Goal: Use online tool/utility: Utilize a website feature to perform a specific function

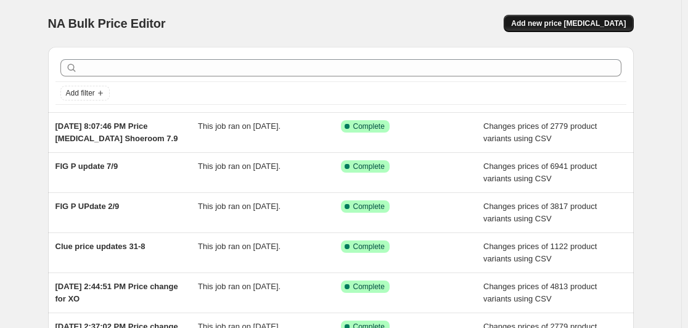
click at [583, 17] on button "Add new price [MEDICAL_DATA]" at bounding box center [569, 23] width 130 height 17
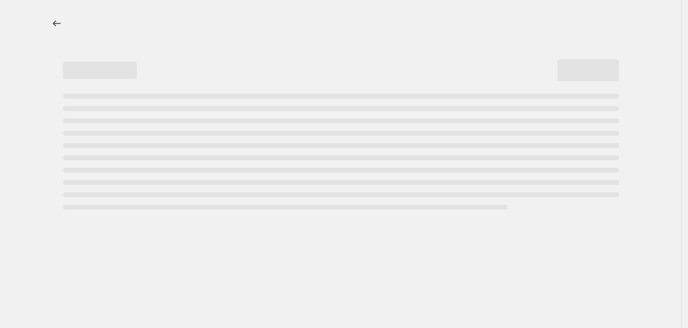
select select "percentage"
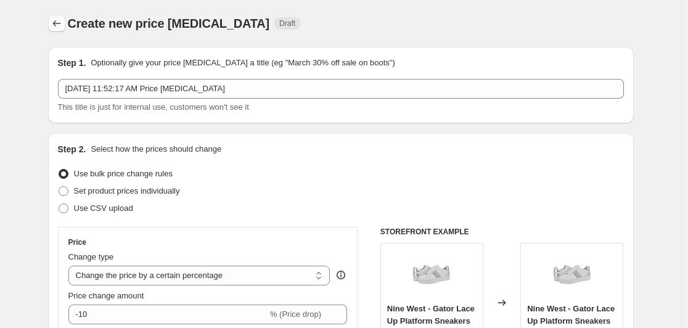
click at [59, 17] on button "Price change jobs" at bounding box center [56, 23] width 17 height 17
